Goal: Check status: Check status

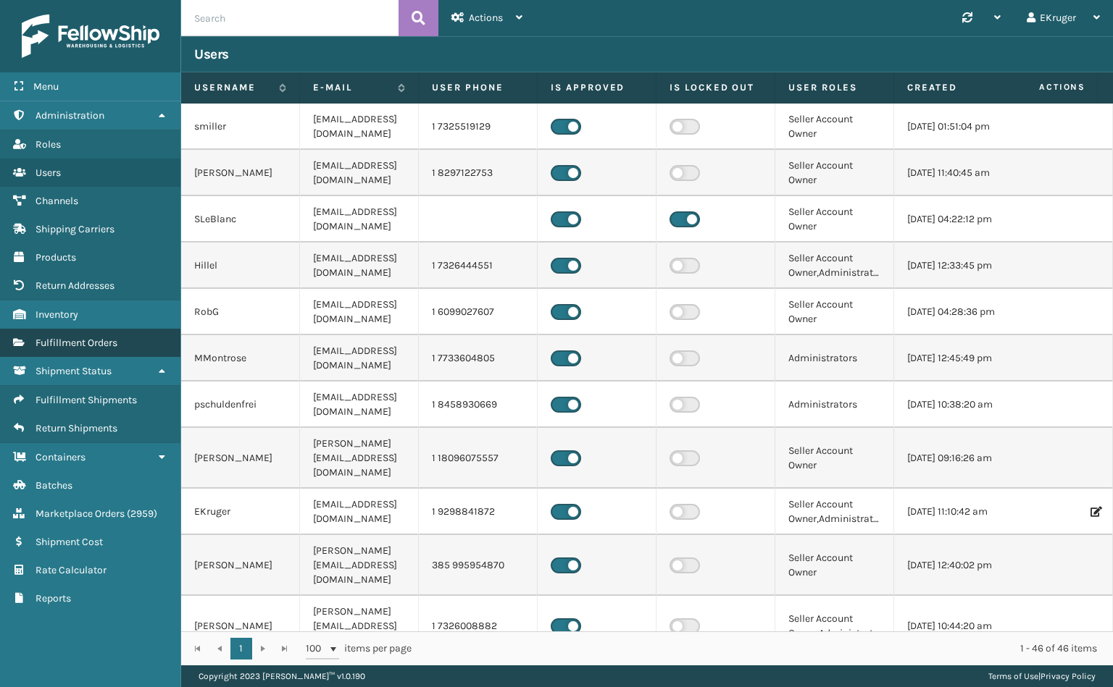
click at [67, 337] on span "Fulfillment Orders" at bounding box center [76, 343] width 82 height 12
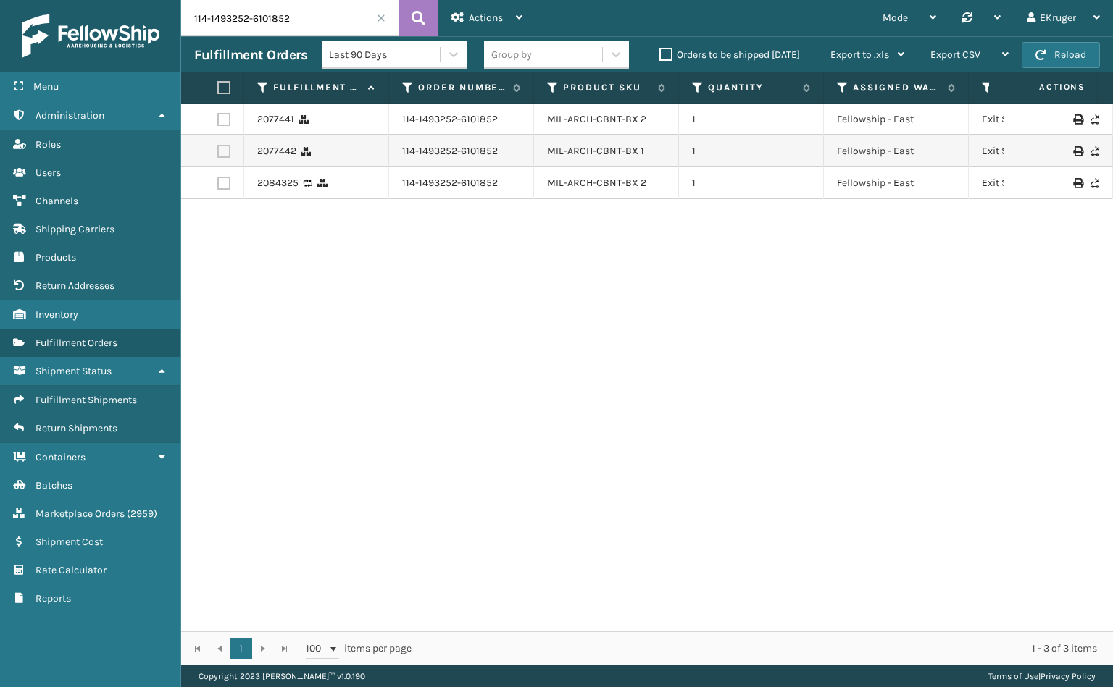
drag, startPoint x: 320, startPoint y: 14, endPoint x: 125, endPoint y: 17, distance: 195.6
click at [125, 0] on div "Menu Administration Roles Users Channels Shipping Carriers Products Return Addr…" at bounding box center [556, 0] width 1113 height 0
paste input "1-2175517-7228206"
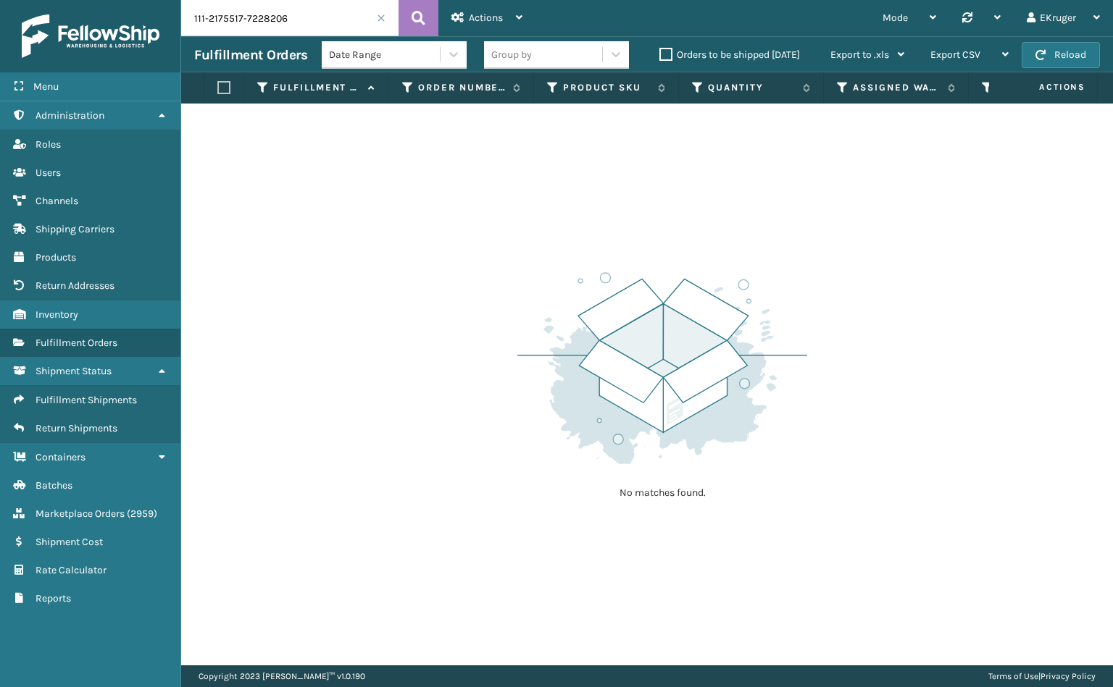
click at [329, 11] on input "111-2175517-7228206" at bounding box center [289, 18] width 217 height 36
drag, startPoint x: 329, startPoint y: 11, endPoint x: 74, endPoint y: 54, distance: 258.6
click at [77, 0] on div "Menu Administration Roles Users Channels Shipping Carriers Products Return Addr…" at bounding box center [556, 0] width 1113 height 0
paste input "2-5883894-9592254"
type input "112-5883894-9592254"
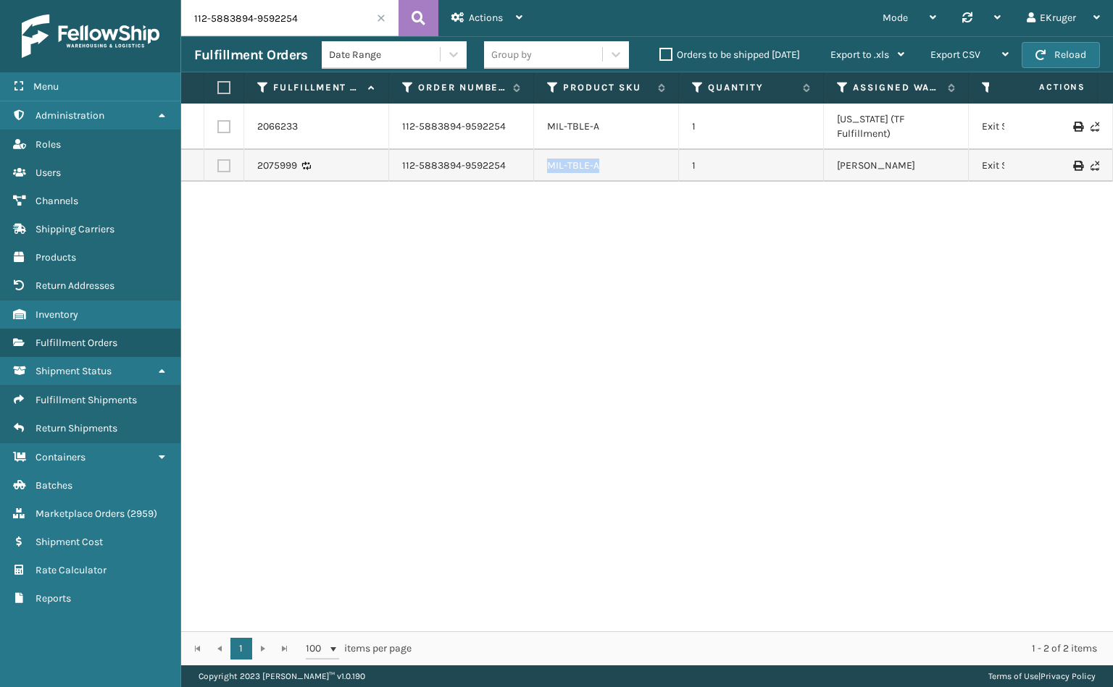
drag, startPoint x: 605, startPoint y: 152, endPoint x: 514, endPoint y: 152, distance: 91.3
click at [514, 152] on tr "2075999 112-5883894-9592254 MIL-TBLE-A 1 [PERSON_NAME] Exit Scan 884390152972 F…" at bounding box center [991, 166] width 1620 height 32
click at [112, 317] on link "Inventory" at bounding box center [90, 315] width 180 height 28
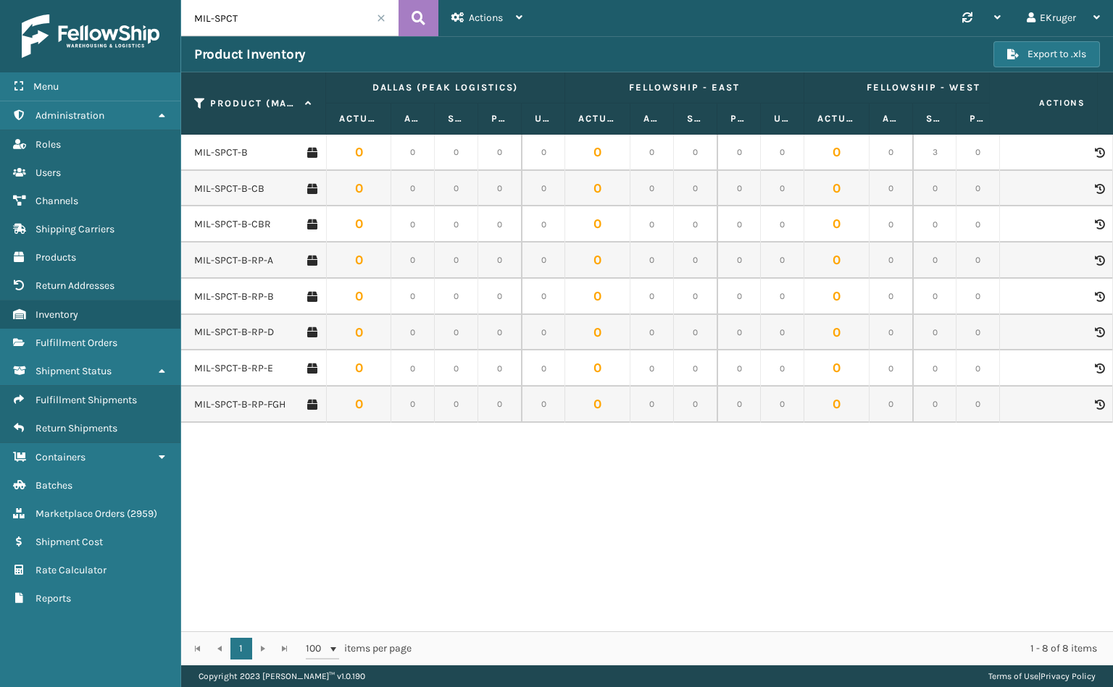
drag, startPoint x: 288, startPoint y: 35, endPoint x: 183, endPoint y: 22, distance: 105.8
click at [183, 22] on input "MIL-SPCT" at bounding box center [289, 18] width 217 height 36
paste input "MIL-TBLE-A"
type input "MIL-TBLE-A"
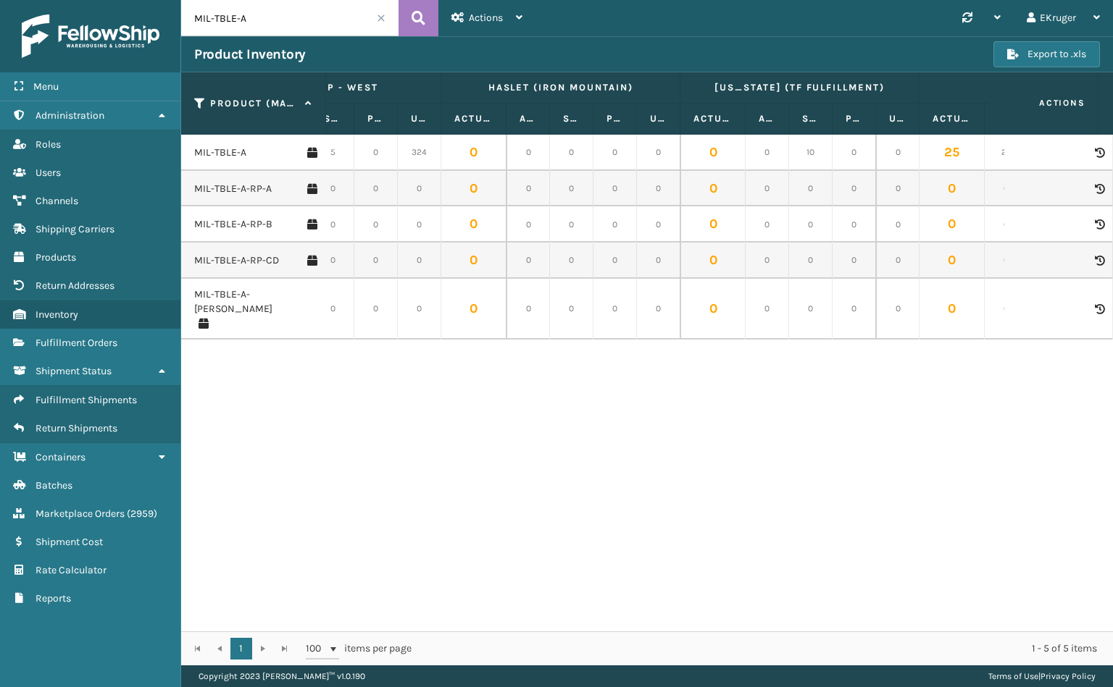
scroll to position [0, 303]
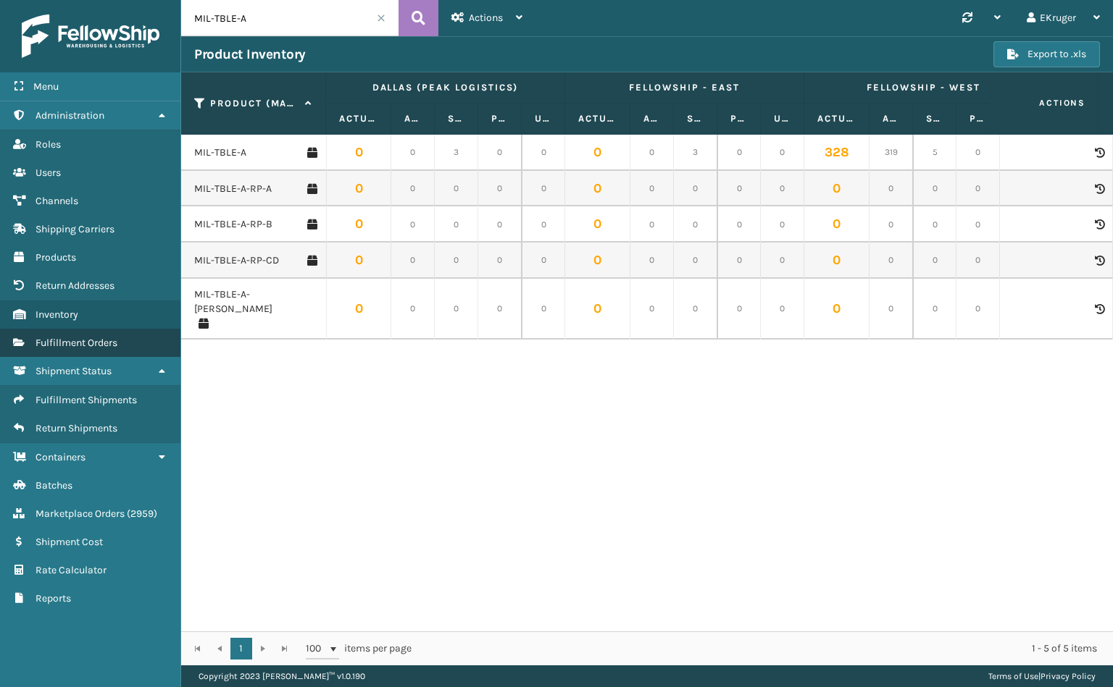
click at [104, 338] on span "Fulfillment Orders" at bounding box center [76, 343] width 82 height 12
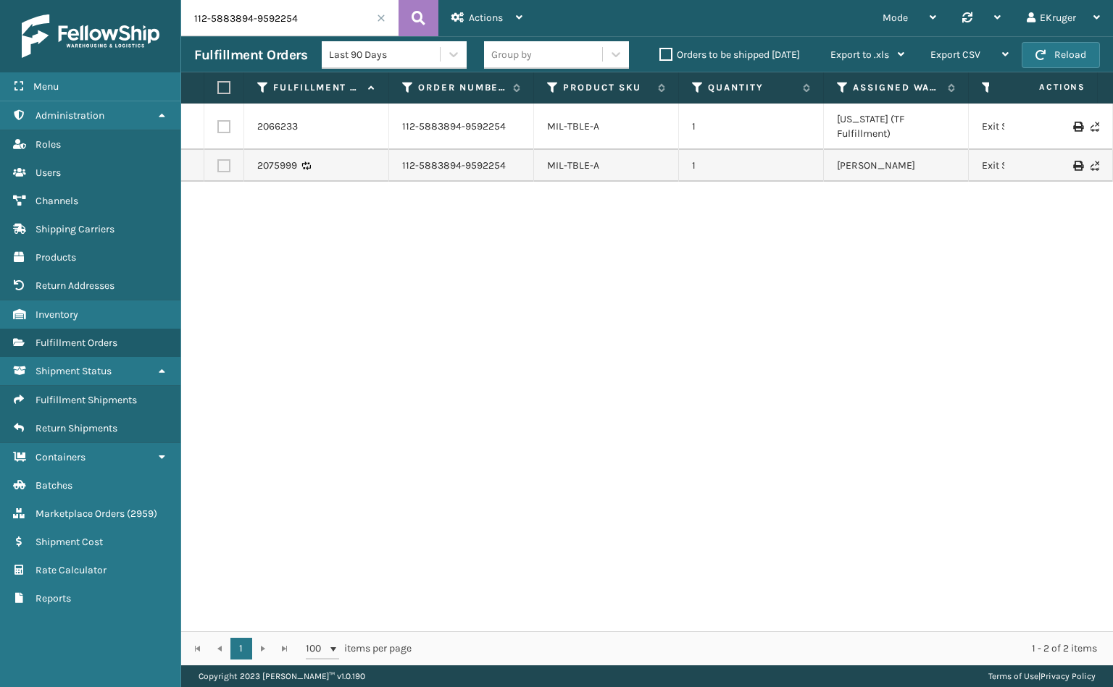
drag, startPoint x: 167, startPoint y: 46, endPoint x: 156, endPoint y: 48, distance: 11.1
click at [156, 0] on div "Menu Administration Roles Users Channels Shipping Carriers Products Return Addr…" at bounding box center [556, 0] width 1113 height 0
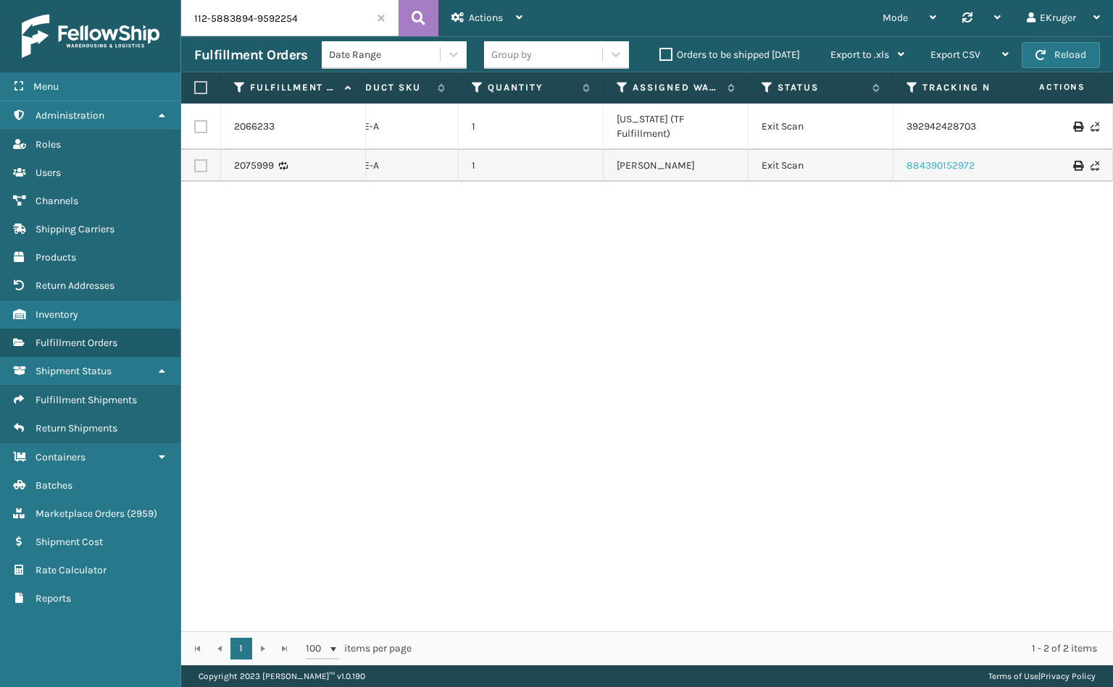
click at [921, 159] on link "884390152972" at bounding box center [940, 165] width 68 height 12
